Goal: Find specific page/section: Find specific page/section

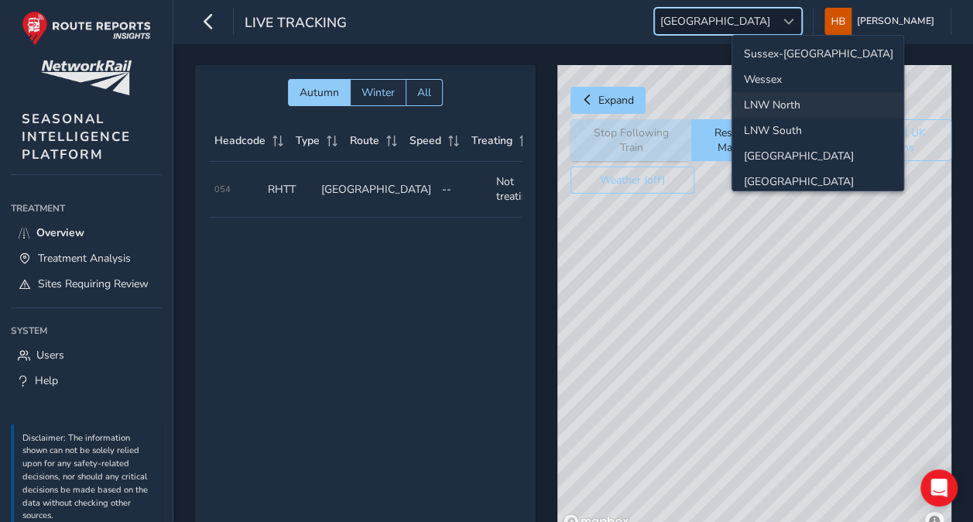
scroll to position [53, 0]
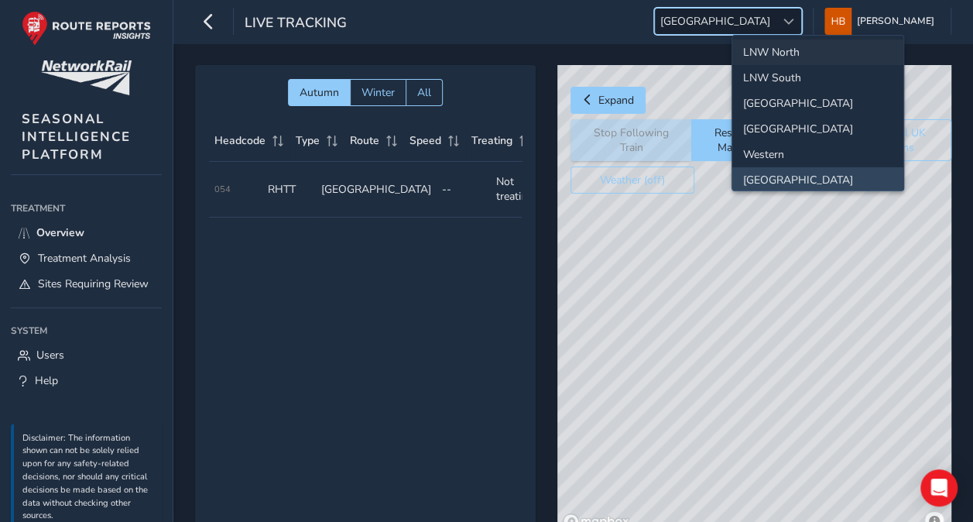
click at [785, 50] on li "LNW North" at bounding box center [817, 52] width 171 height 26
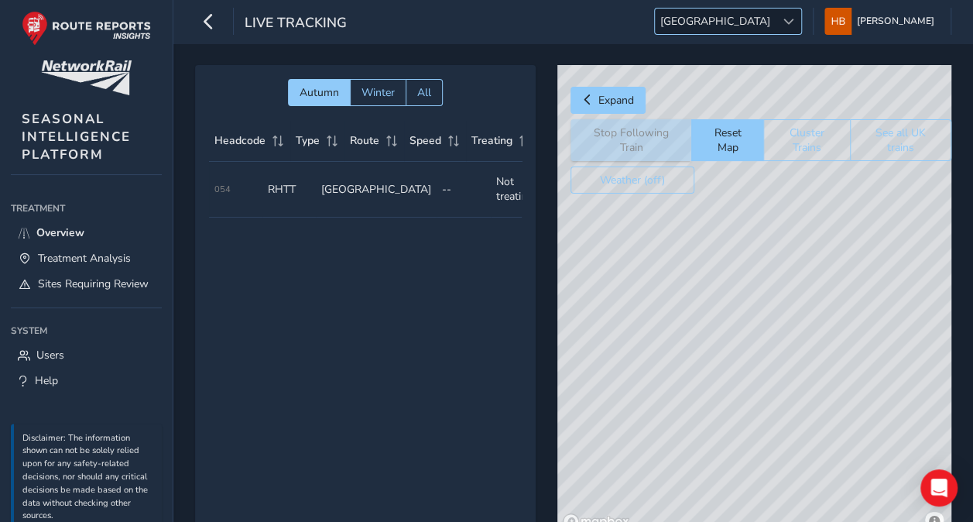
click at [775, 16] on span "[GEOGRAPHIC_DATA]" at bounding box center [715, 22] width 121 height 26
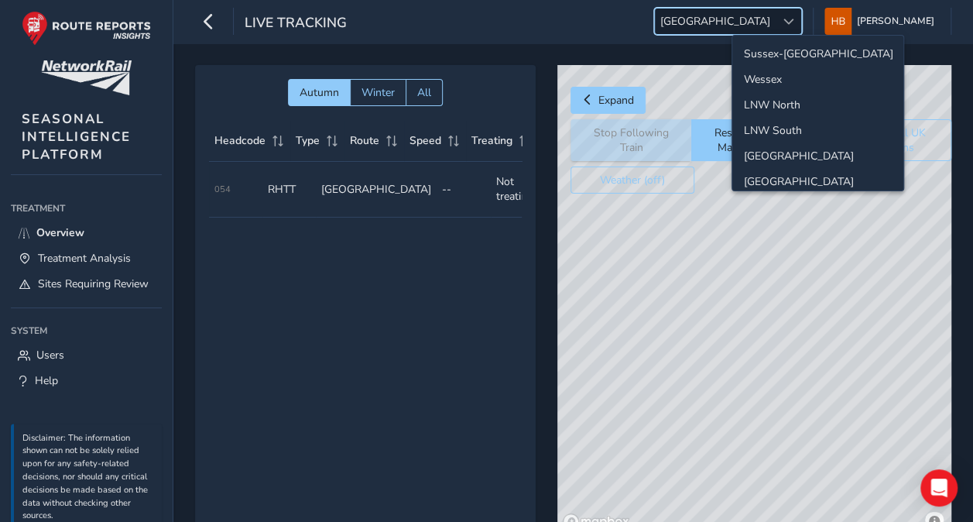
scroll to position [53, 0]
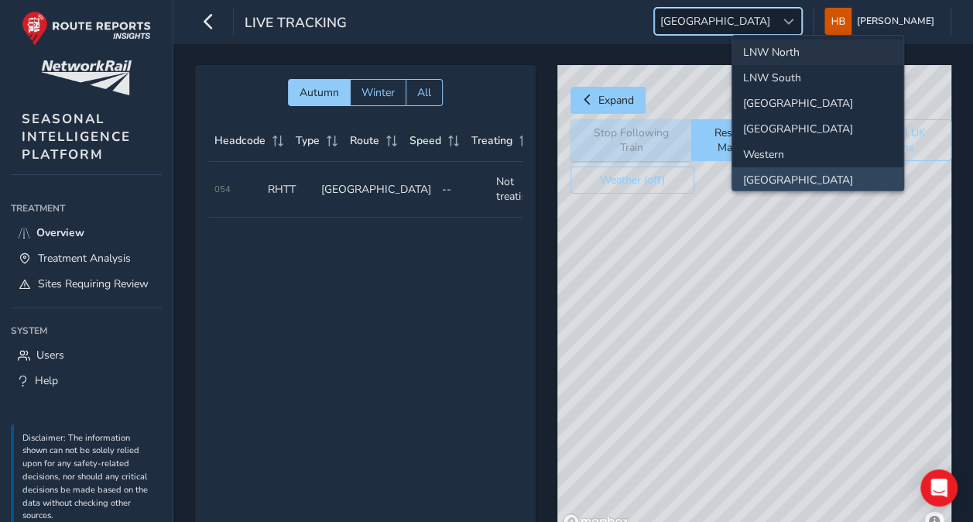
click at [820, 51] on li "LNW North" at bounding box center [817, 52] width 171 height 26
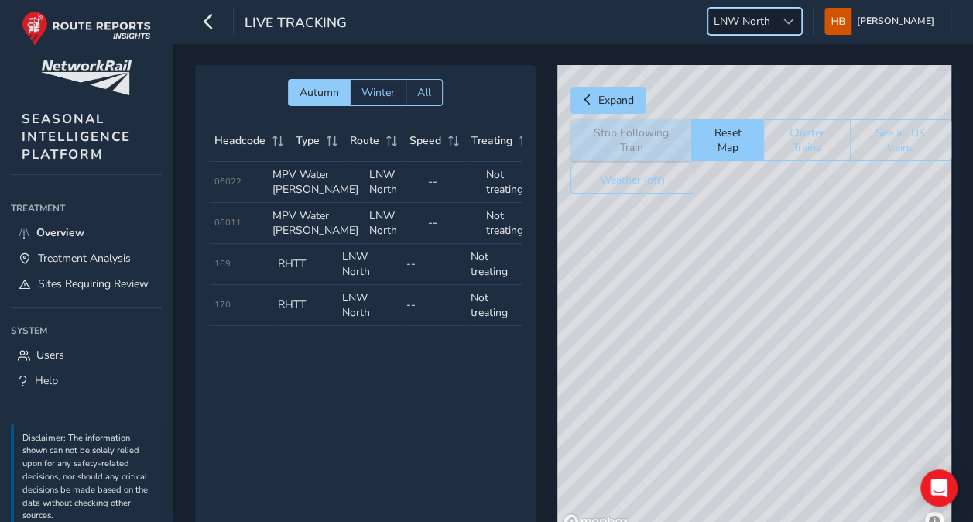
click at [730, 463] on div "© Mapbox © OpenStreetMap Improve this map" at bounding box center [754, 300] width 394 height 470
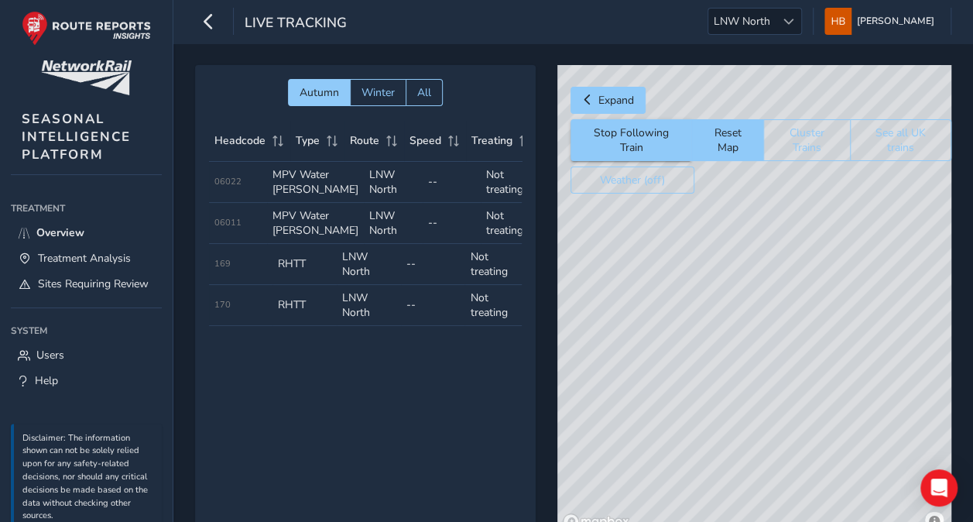
click at [304, 180] on td "Type MPV Water [PERSON_NAME]" at bounding box center [315, 182] width 97 height 41
click at [318, 241] on td "Type MPV Water [PERSON_NAME]" at bounding box center [315, 223] width 97 height 41
click at [320, 285] on td "Type RHTT" at bounding box center [304, 264] width 64 height 41
click at [282, 285] on td "Type RHTT" at bounding box center [304, 264] width 64 height 41
click at [223, 285] on td "Headcode 169" at bounding box center [241, 264] width 64 height 41
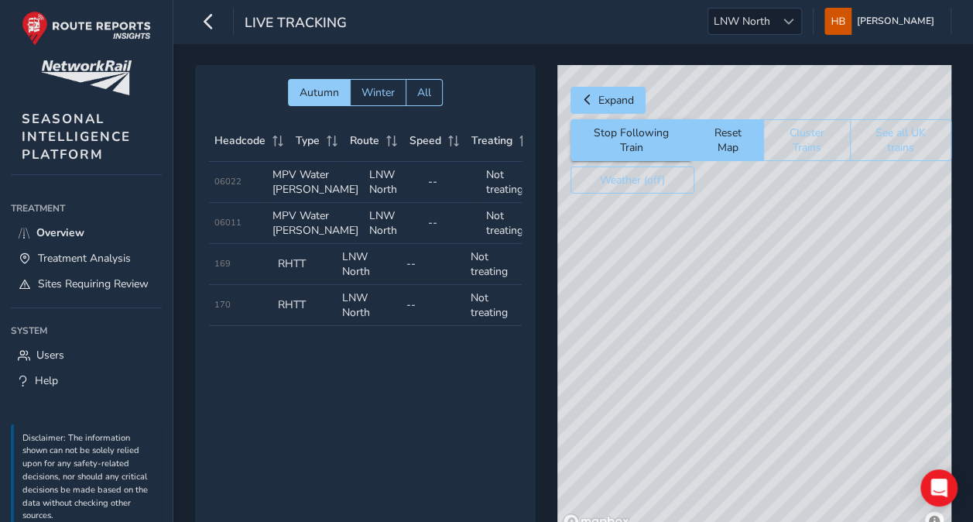
click at [227, 285] on td "Headcode 169" at bounding box center [241, 264] width 64 height 41
click at [596, 94] on button "Expand" at bounding box center [607, 100] width 75 height 27
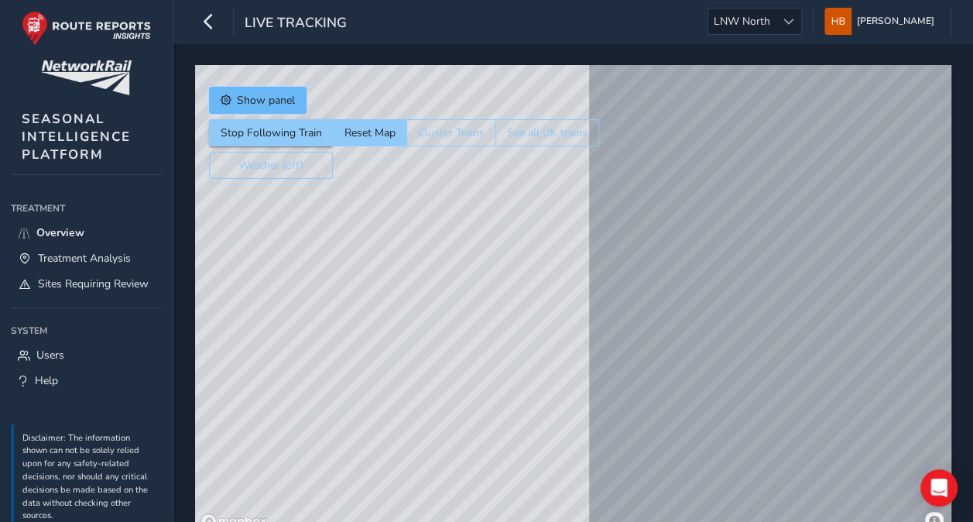
click at [245, 91] on button "Show panel" at bounding box center [257, 100] width 97 height 27
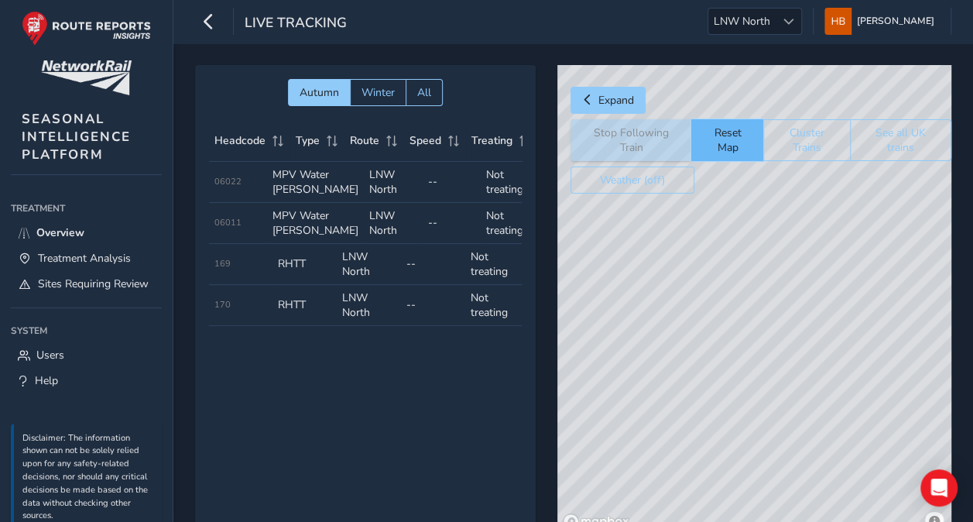
click at [721, 149] on button "Reset Map" at bounding box center [727, 140] width 72 height 42
click at [764, 271] on div "© Mapbox © OpenStreetMap Improve this map" at bounding box center [754, 300] width 394 height 470
click at [738, 132] on button "Reset Map" at bounding box center [727, 140] width 72 height 42
click at [903, 148] on button "See all UK trains" at bounding box center [900, 140] width 101 height 42
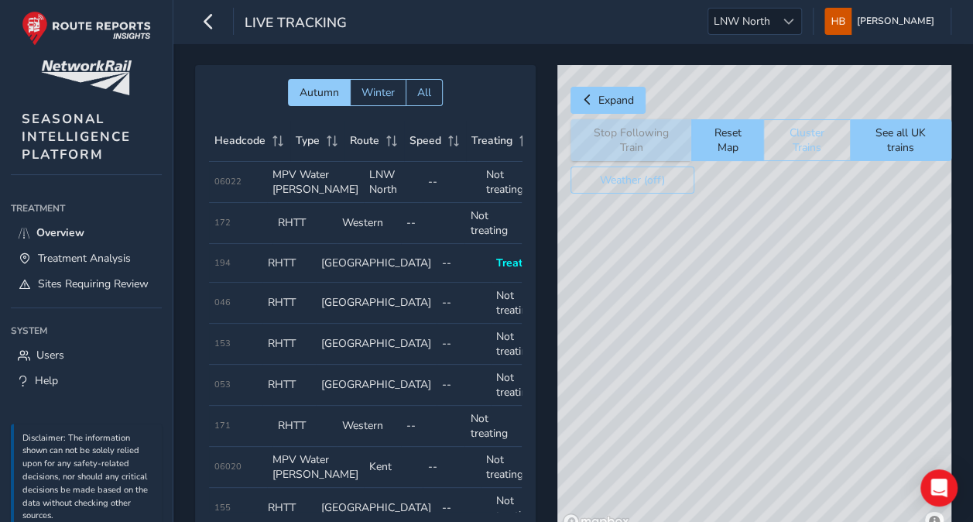
click at [299, 278] on td "Type RHTT" at bounding box center [288, 263] width 53 height 39
click at [348, 272] on td "Route [GEOGRAPHIC_DATA]" at bounding box center [376, 263] width 121 height 39
click at [457, 275] on td "Speed --" at bounding box center [462, 263] width 53 height 39
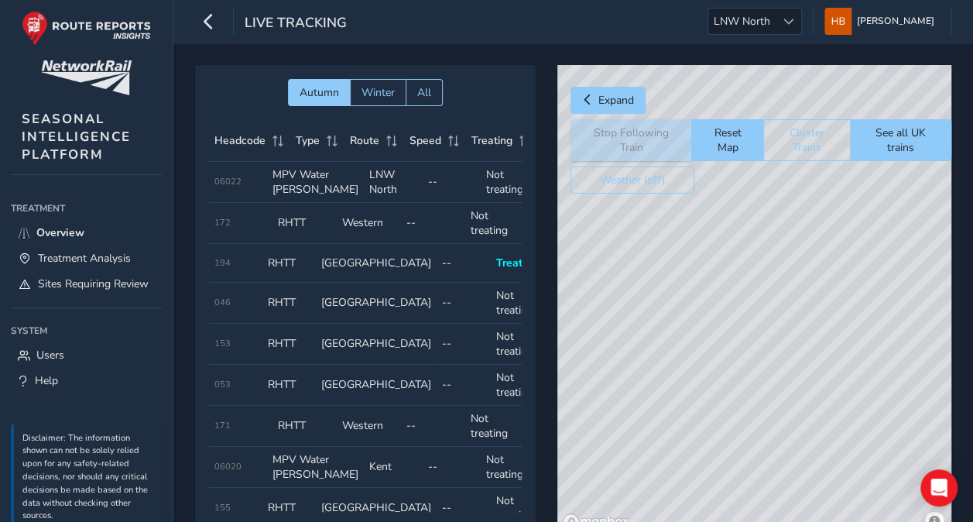
click at [457, 275] on td "Speed --" at bounding box center [462, 263] width 53 height 39
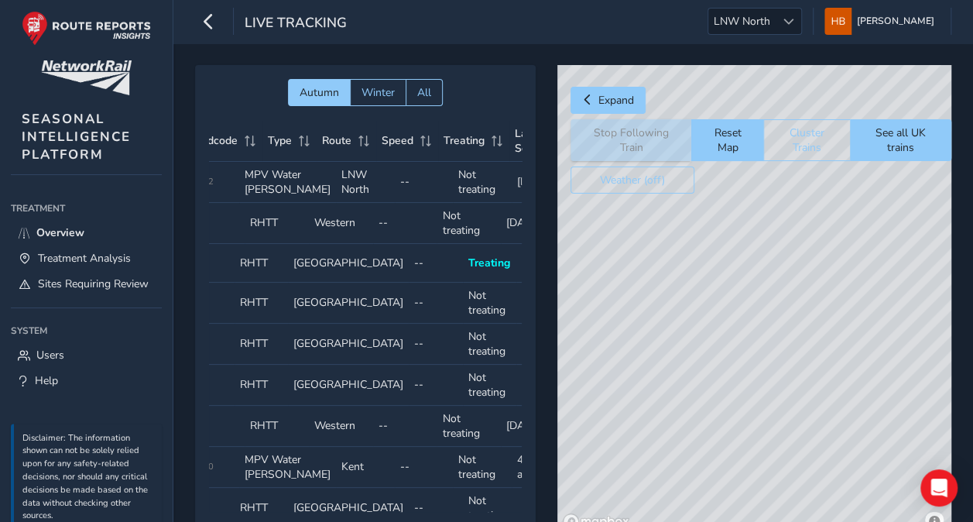
scroll to position [0, 142]
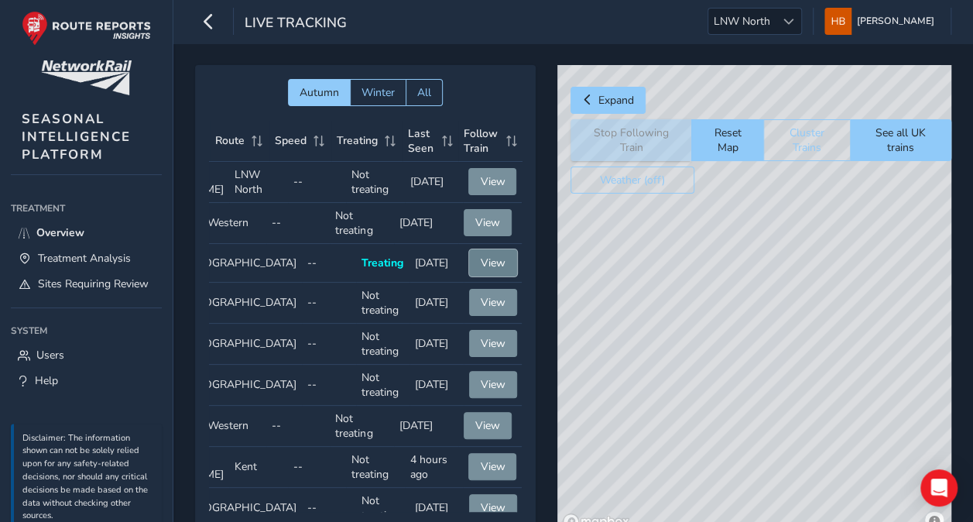
click at [480, 268] on span "View" at bounding box center [492, 262] width 25 height 15
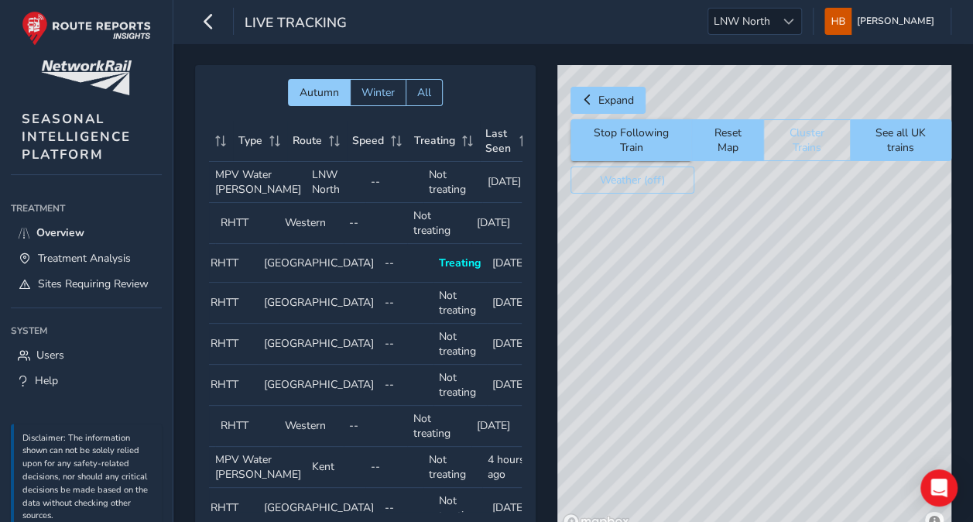
scroll to position [0, 0]
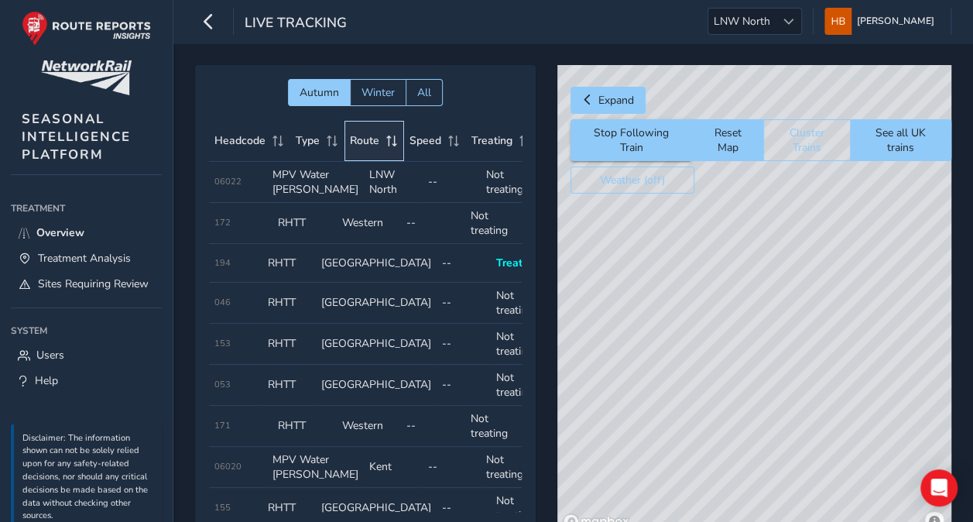
click at [378, 144] on div "Route" at bounding box center [374, 140] width 49 height 15
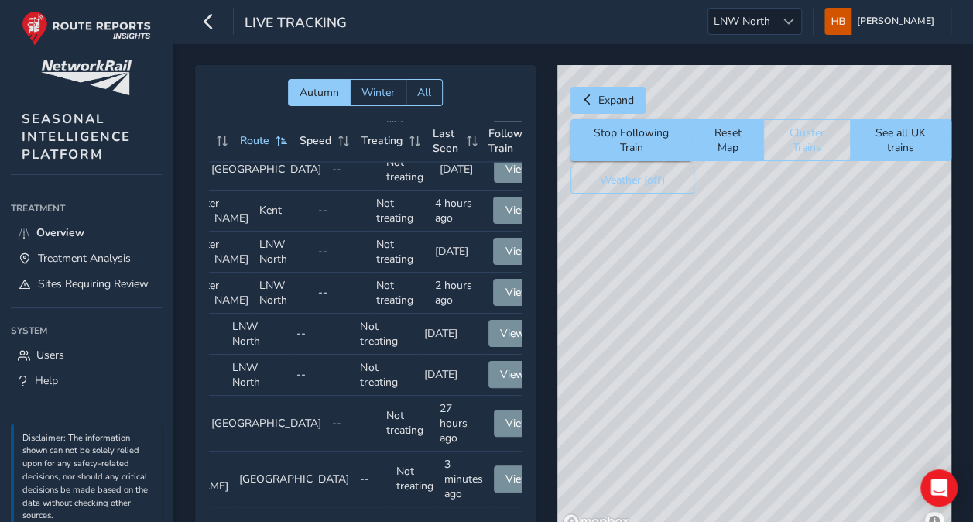
scroll to position [1393, 111]
click at [492, 330] on button "View" at bounding box center [511, 333] width 48 height 27
click at [493, 286] on button "View" at bounding box center [516, 292] width 48 height 27
click at [494, 322] on button "View" at bounding box center [511, 333] width 48 height 27
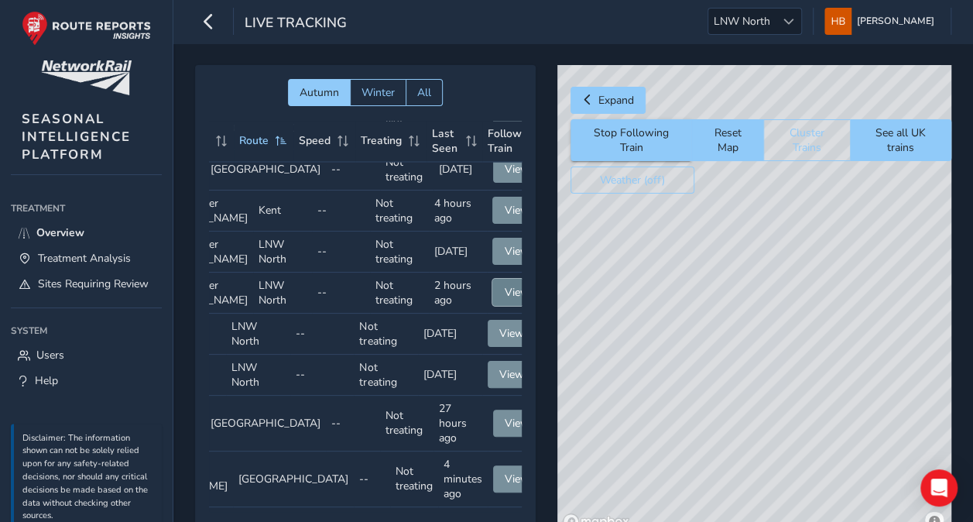
click at [494, 286] on button "View" at bounding box center [516, 292] width 48 height 27
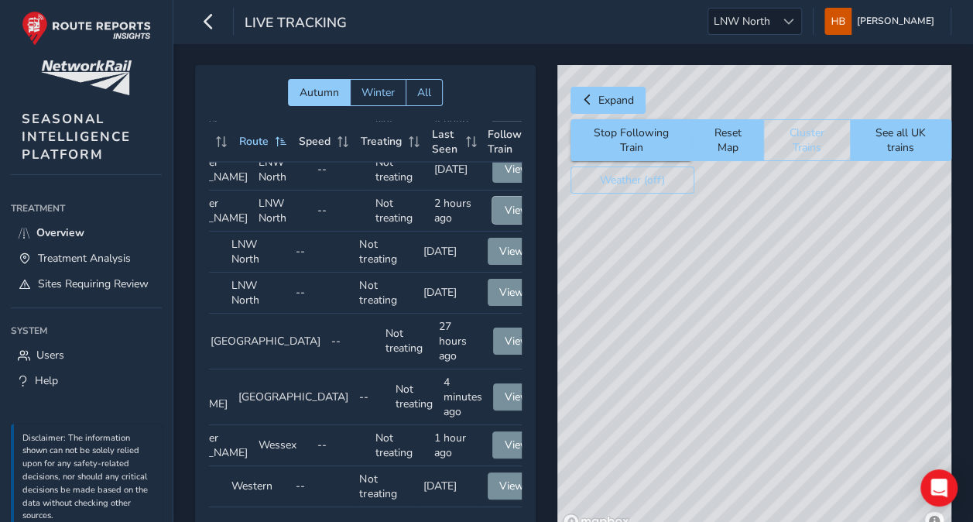
scroll to position [0, 111]
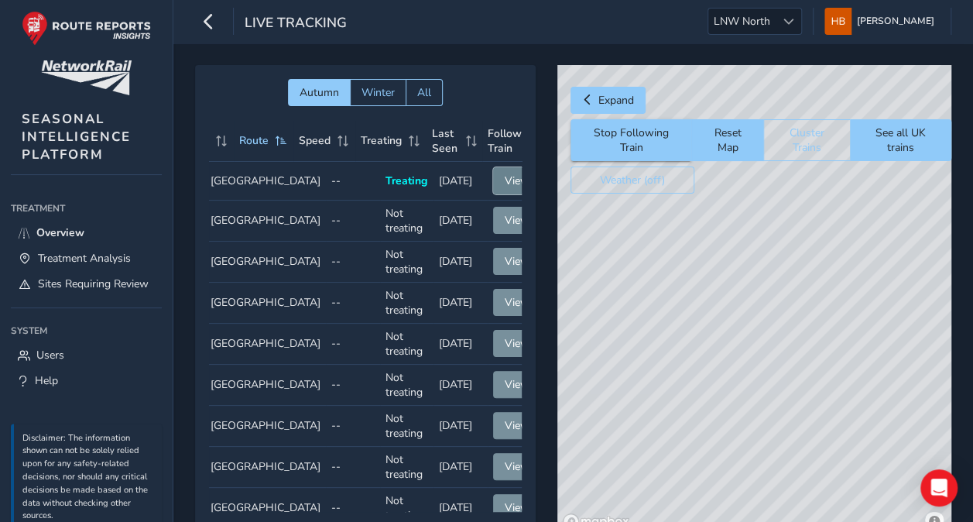
click at [493, 179] on button "View" at bounding box center [517, 180] width 48 height 27
click at [789, 139] on button "Cluster Trains" at bounding box center [805, 140] width 87 height 42
click at [797, 136] on button "Cluster Trains" at bounding box center [806, 140] width 87 height 42
click at [896, 141] on button "See all UK trains" at bounding box center [900, 140] width 101 height 42
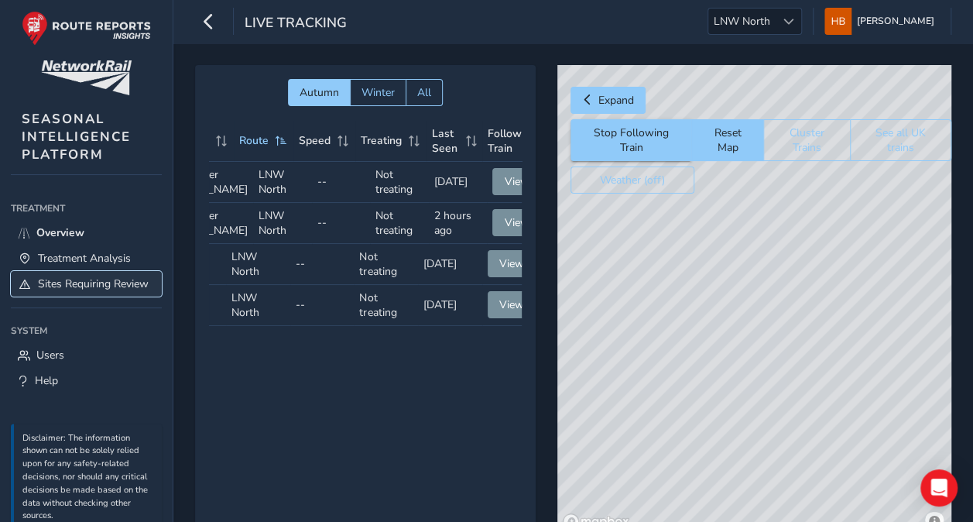
click at [54, 291] on span "Sites Requiring Review" at bounding box center [93, 283] width 111 height 15
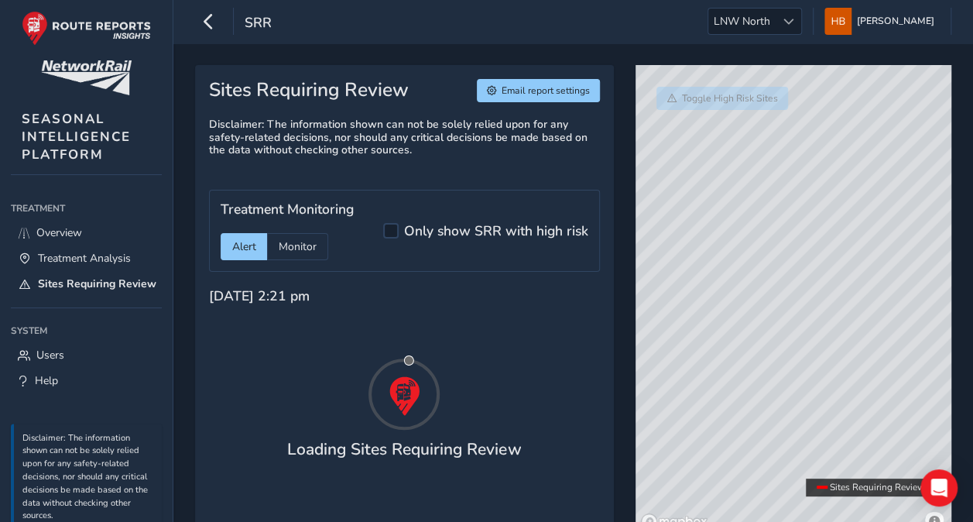
drag, startPoint x: 843, startPoint y: 367, endPoint x: 866, endPoint y: 144, distance: 224.0
click at [866, 144] on div "© Mapbox © OpenStreetMap Improve this map" at bounding box center [793, 300] width 316 height 470
click at [451, 235] on h5 "Only show SRR with high risk" at bounding box center [496, 231] width 184 height 16
click at [391, 230] on input "Only show SRR with high risk" at bounding box center [391, 230] width 0 height 0
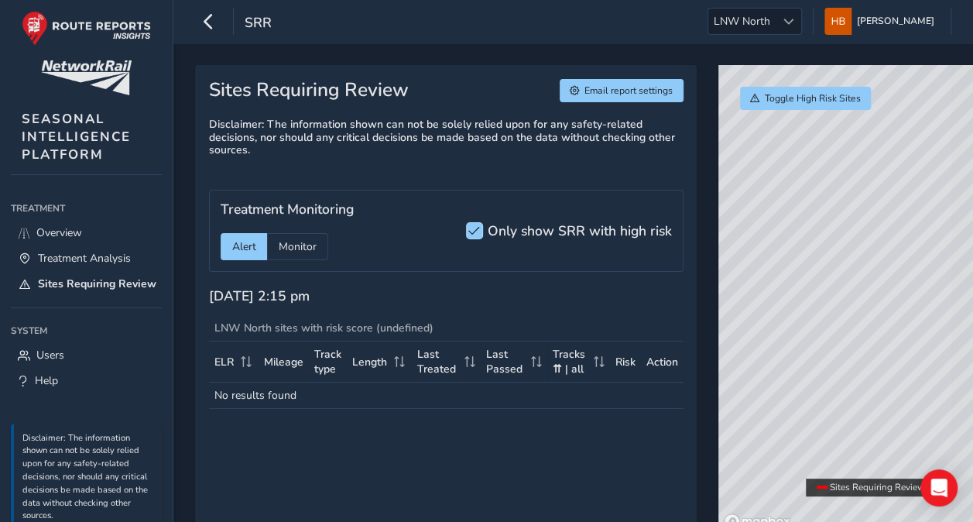
scroll to position [7, 8]
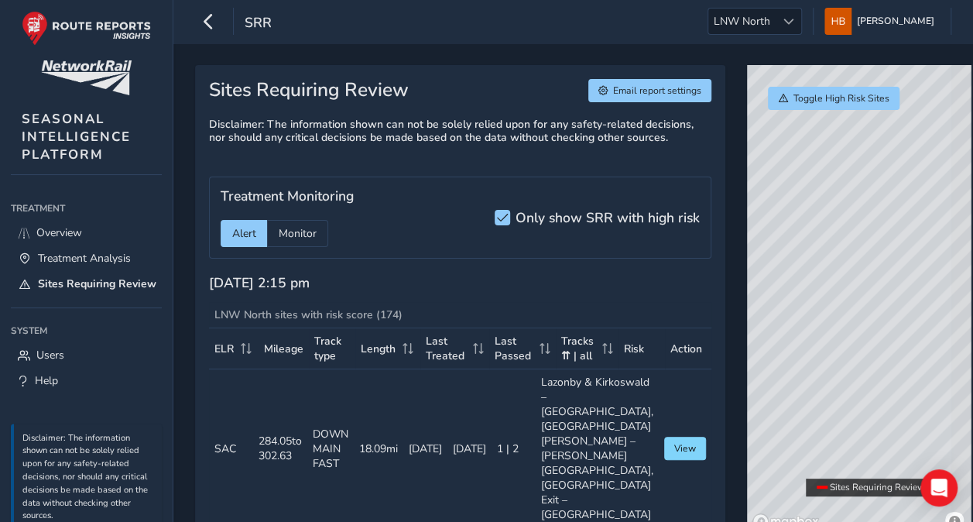
drag, startPoint x: 856, startPoint y: 347, endPoint x: 826, endPoint y: 407, distance: 67.5
click at [826, 407] on div "© Mapbox © OpenStreetMap Improve this map" at bounding box center [859, 300] width 224 height 470
click at [538, 210] on h5 "Only show SRR with high risk" at bounding box center [607, 218] width 184 height 16
click at [494, 210] on input "Only show SRR with high risk" at bounding box center [494, 210] width 0 height 0
click at [675, 279] on div "[DATE] 2:15 pm" at bounding box center [460, 288] width 503 height 27
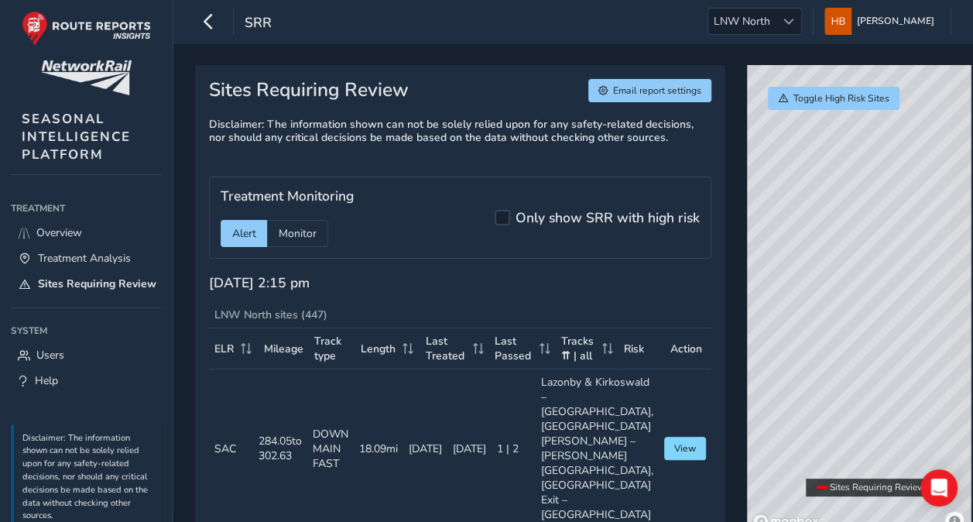
drag, startPoint x: 799, startPoint y: 248, endPoint x: 791, endPoint y: 195, distance: 54.1
click at [791, 195] on div "© Mapbox © OpenStreetMap Improve this map" at bounding box center [859, 300] width 224 height 470
drag, startPoint x: 823, startPoint y: 271, endPoint x: 901, endPoint y: 412, distance: 161.4
click at [896, 406] on div "© Mapbox © OpenStreetMap Improve this map" at bounding box center [859, 300] width 224 height 470
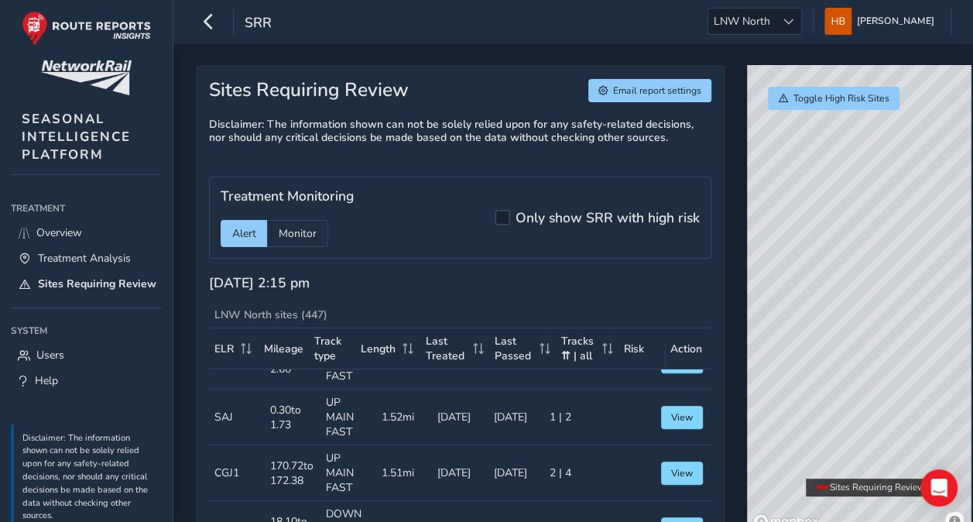
scroll to position [23367, 0]
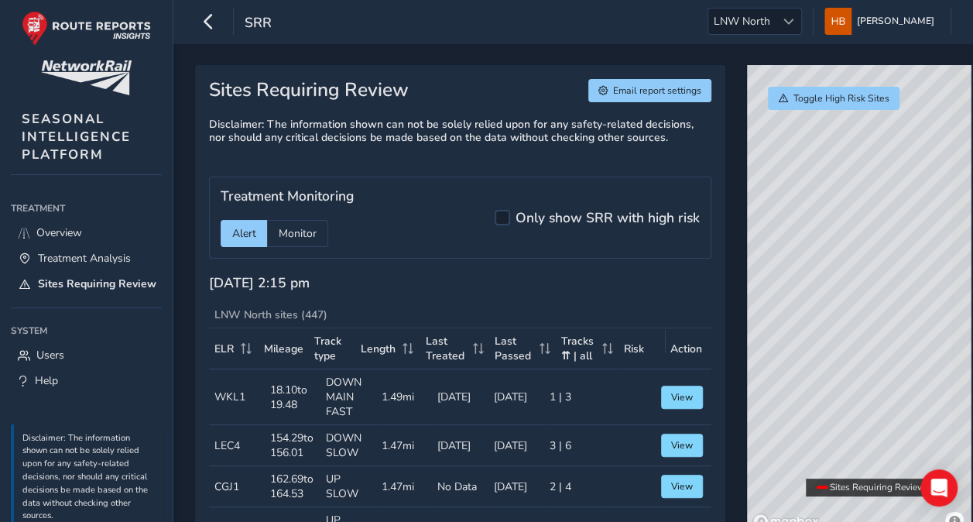
click at [225, 19] on div "srr" at bounding box center [233, 21] width 77 height 27
click at [212, 19] on icon "button" at bounding box center [208, 21] width 16 height 27
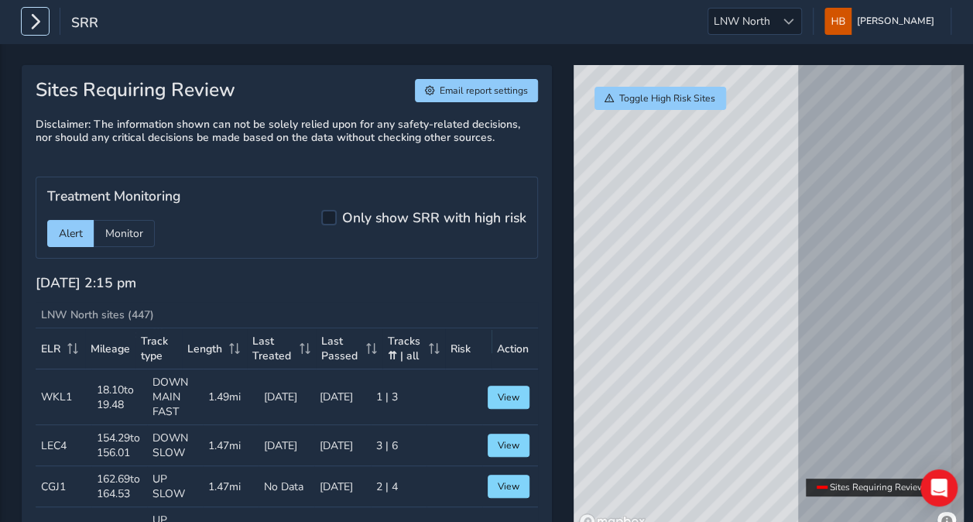
scroll to position [23324, 0]
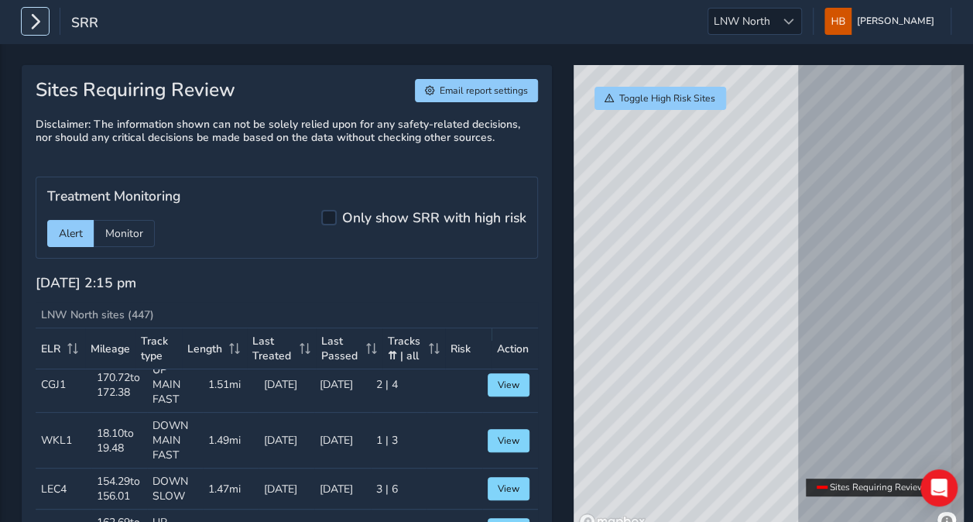
click at [36, 20] on icon "button" at bounding box center [35, 21] width 16 height 27
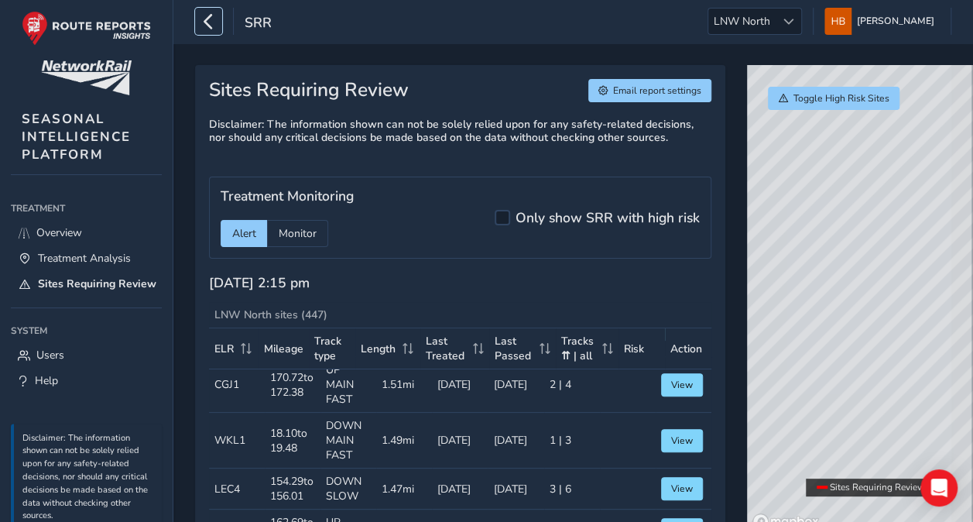
scroll to position [23367, 0]
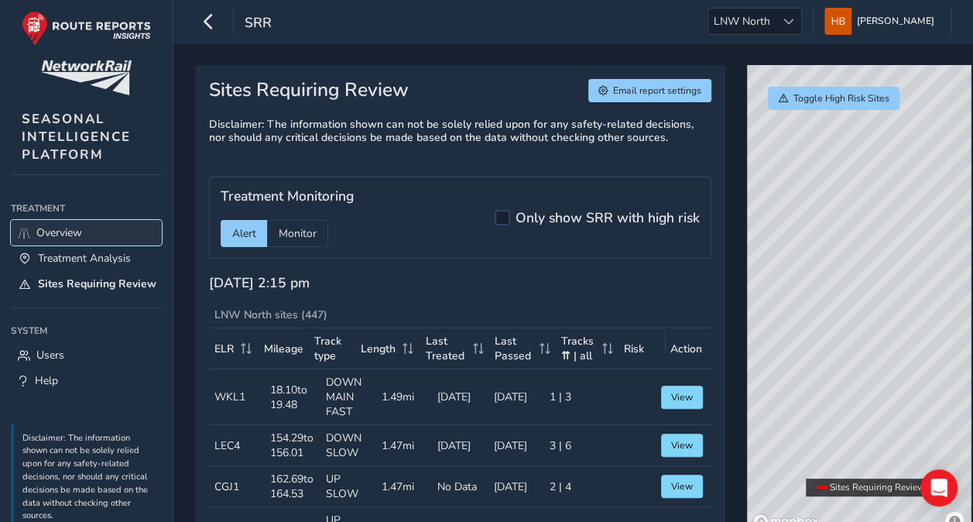
click at [63, 228] on span "Overview" at bounding box center [59, 232] width 46 height 15
